Goal: Information Seeking & Learning: Learn about a topic

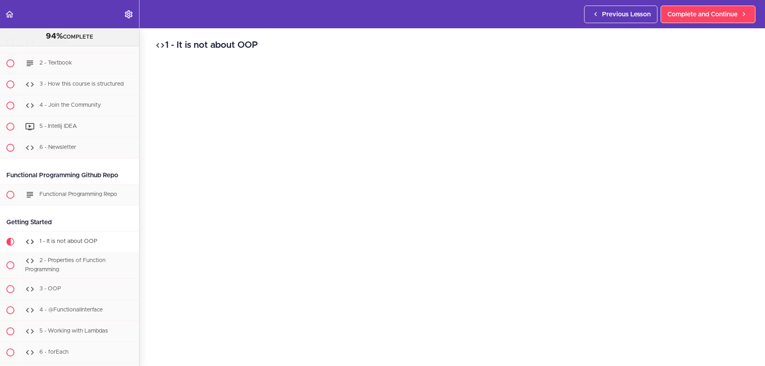
scroll to position [80, 0]
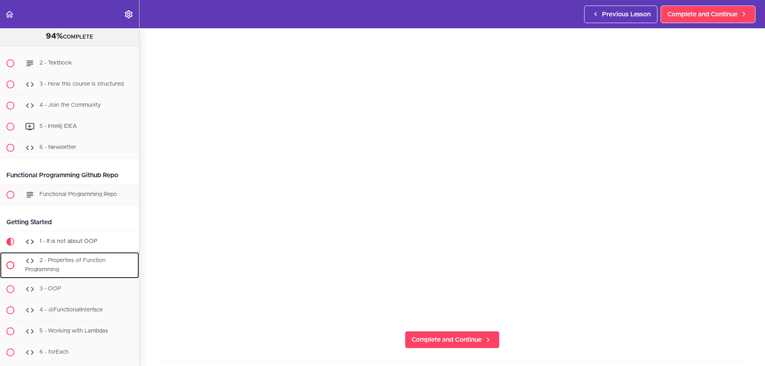
click at [66, 259] on span "2 - Properties of Function Programming" at bounding box center [65, 265] width 80 height 15
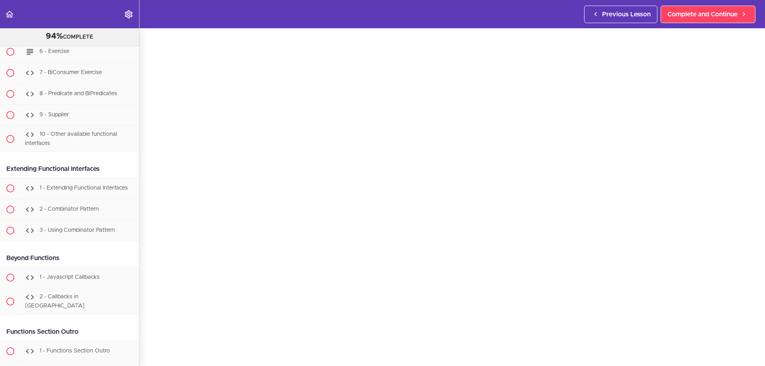
scroll to position [103, 0]
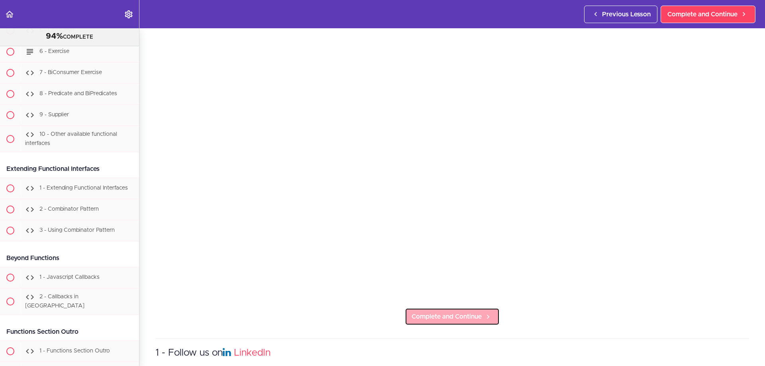
click at [431, 314] on span "Complete and Continue" at bounding box center [447, 317] width 70 height 10
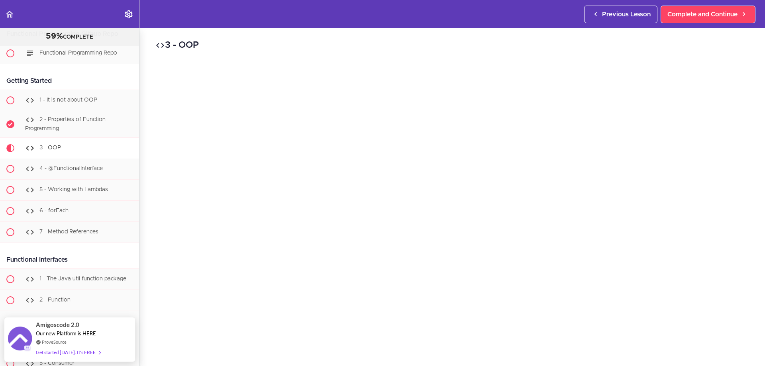
scroll to position [80, 0]
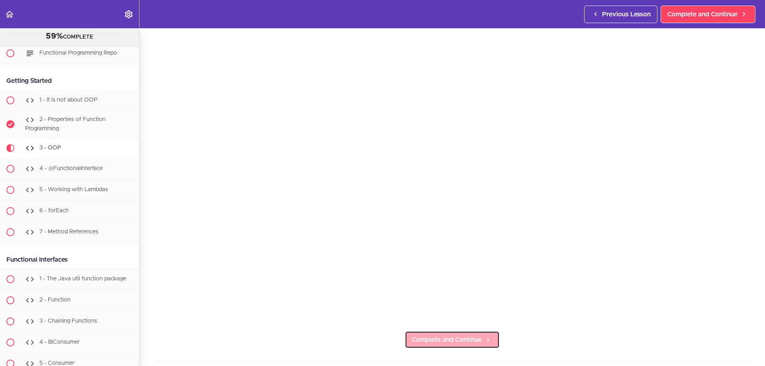
click at [453, 339] on span "Complete and Continue" at bounding box center [447, 340] width 70 height 10
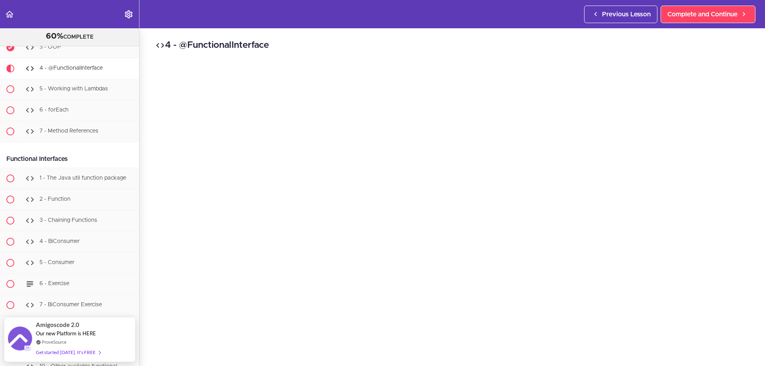
scroll to position [80, 0]
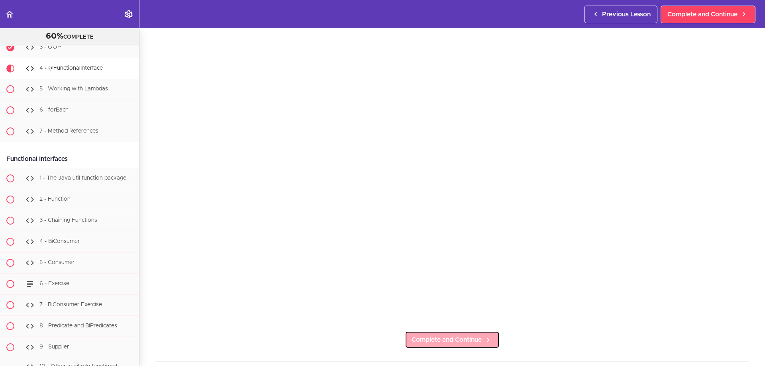
click at [434, 336] on span "Complete and Continue" at bounding box center [447, 340] width 70 height 10
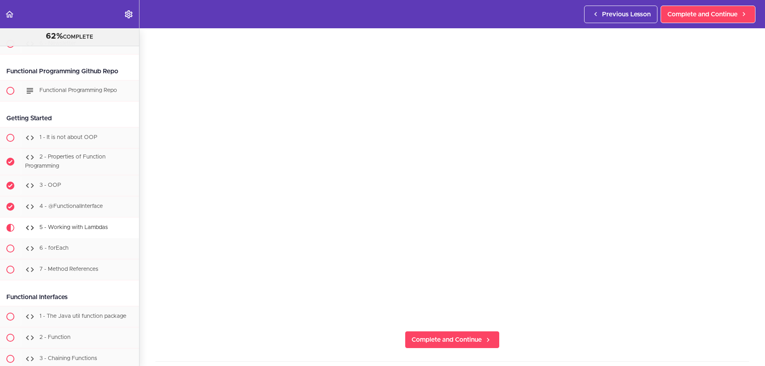
scroll to position [263, 0]
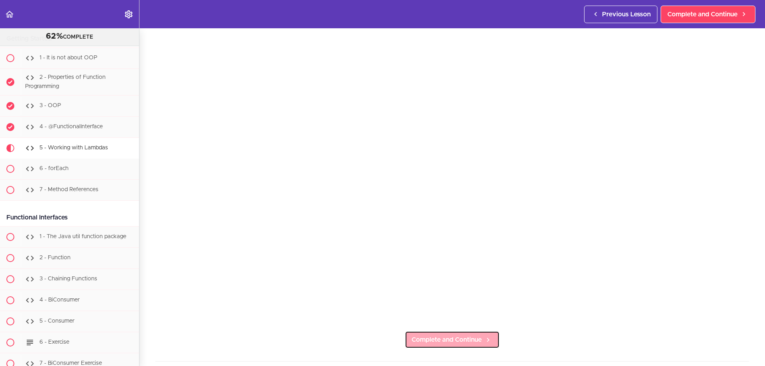
click at [457, 338] on span "Complete and Continue" at bounding box center [447, 340] width 70 height 10
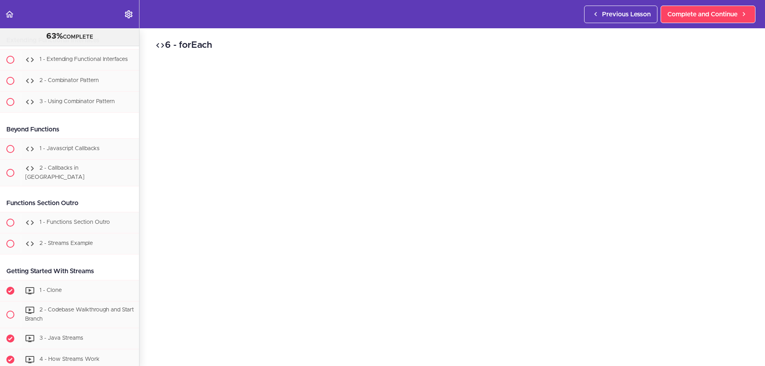
scroll to position [80, 0]
click at [467, 343] on link "Complete and Continue" at bounding box center [452, 340] width 95 height 18
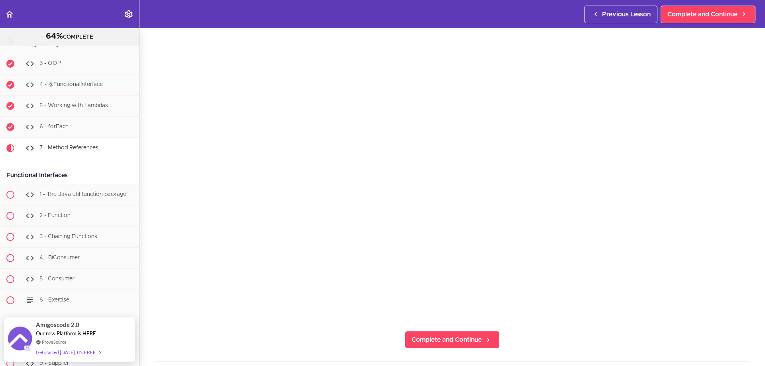
scroll to position [159, 0]
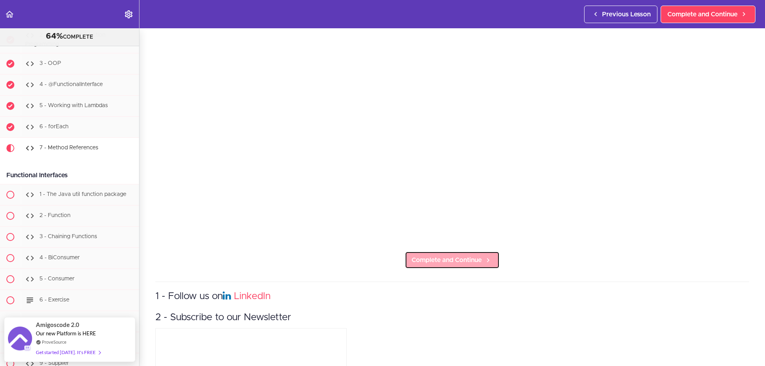
click at [442, 255] on span "Complete and Continue" at bounding box center [447, 260] width 70 height 10
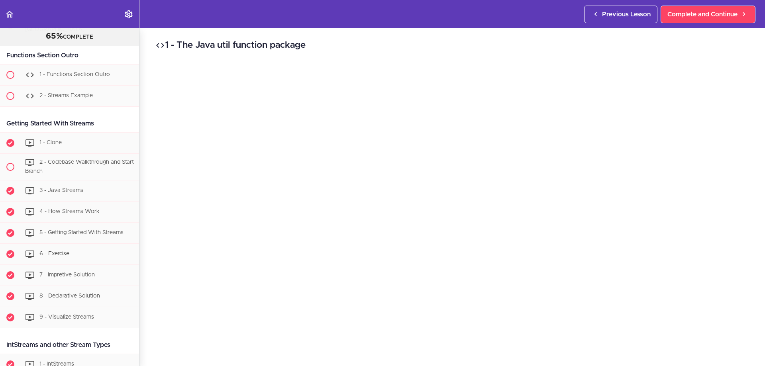
scroll to position [159, 0]
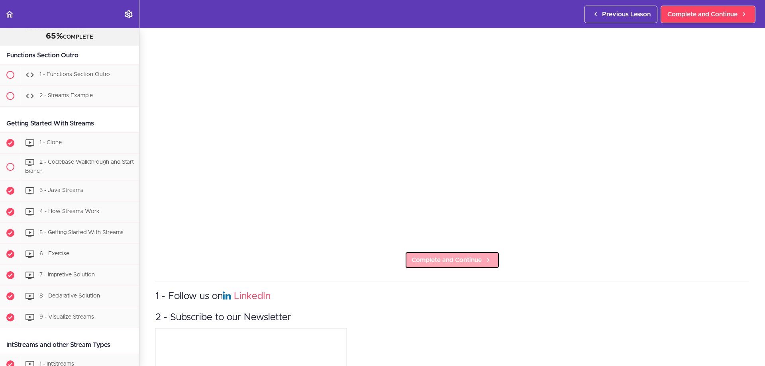
click at [448, 255] on span "Complete and Continue" at bounding box center [447, 260] width 70 height 10
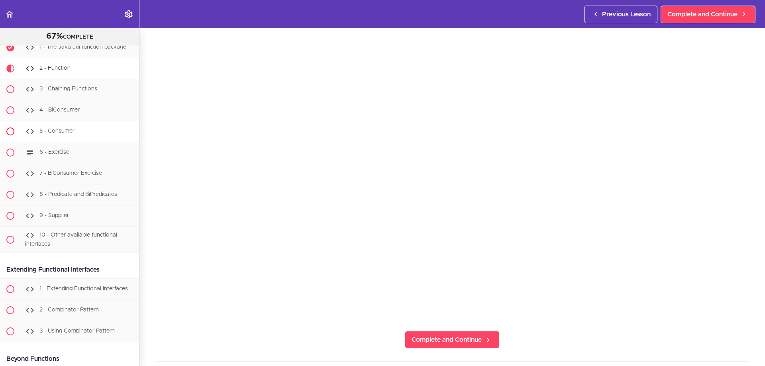
scroll to position [374, 0]
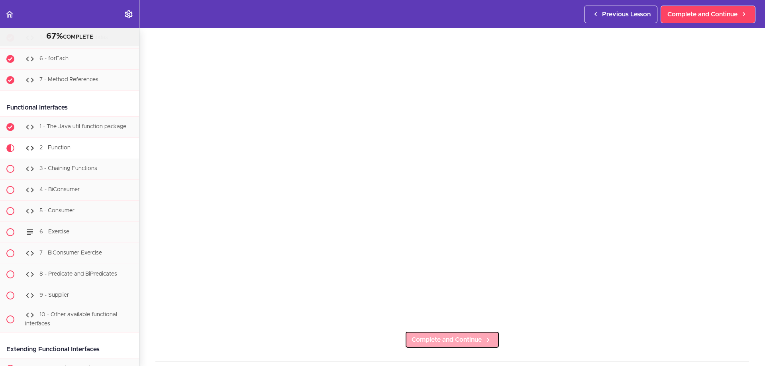
click at [441, 338] on span "Complete and Continue" at bounding box center [447, 340] width 70 height 10
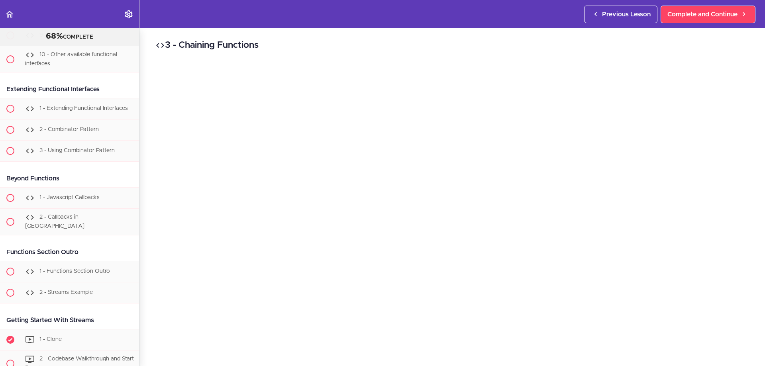
scroll to position [395, 0]
